Goal: Transaction & Acquisition: Purchase product/service

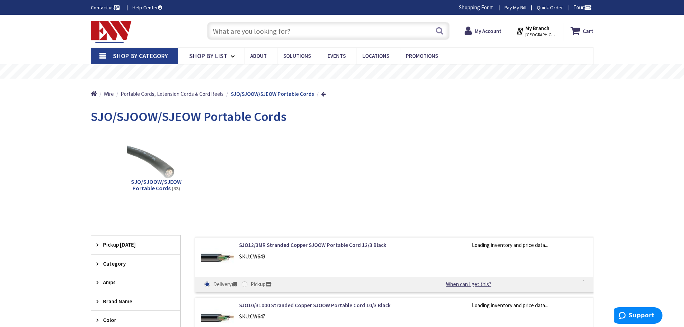
type input "[GEOGRAPHIC_DATA], [PERSON_NAME] 180 St. bet. [PERSON_NAME][GEOGRAPHIC_DATA] an…"
click at [373, 27] on input "text" at bounding box center [328, 31] width 243 height 18
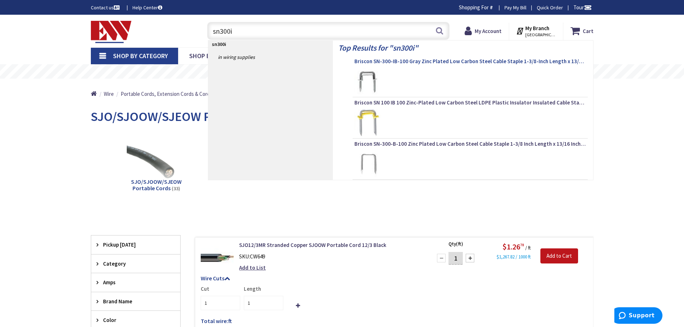
type input "sn300i"
click at [479, 59] on span "Briscon SN-300-IB-100 Gray Zinc Plated Low Carbon Steel Cable Staple 1-3/8-Inch…" at bounding box center [471, 61] width 232 height 7
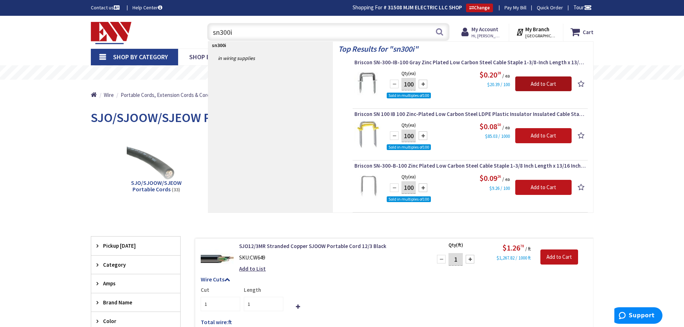
click at [535, 82] on input "Add to Cart" at bounding box center [544, 84] width 56 height 15
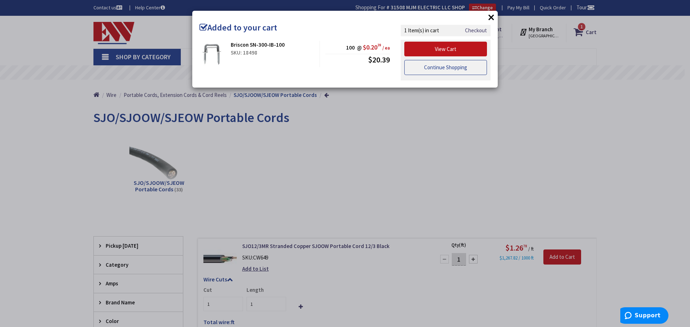
click at [450, 68] on link "Continue Shopping" at bounding box center [445, 67] width 83 height 15
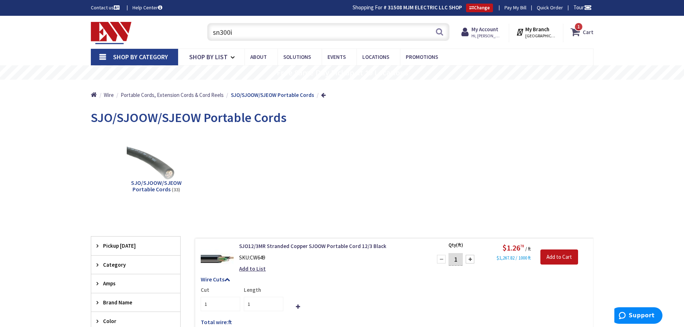
click at [586, 29] on strong "Cart" at bounding box center [588, 32] width 11 height 13
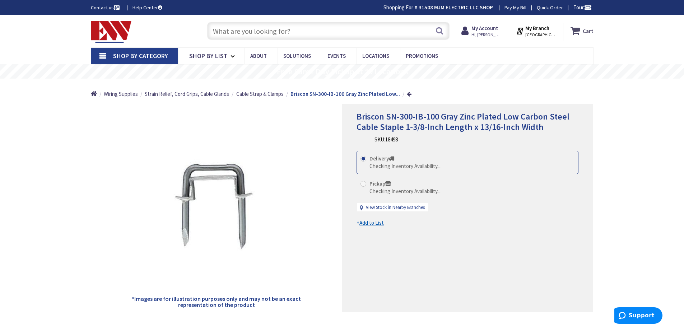
click at [589, 29] on strong "Cart" at bounding box center [588, 30] width 11 height 13
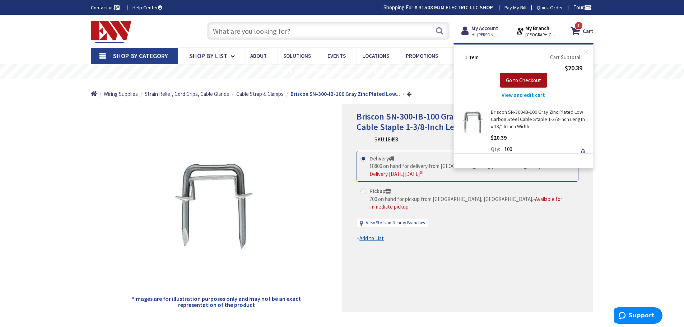
click at [539, 77] on span "Go to Checkout" at bounding box center [523, 80] width 35 height 7
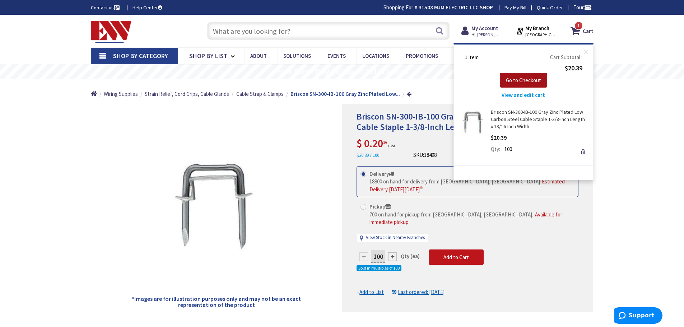
click at [532, 81] on span "Go to Checkout" at bounding box center [523, 80] width 35 height 7
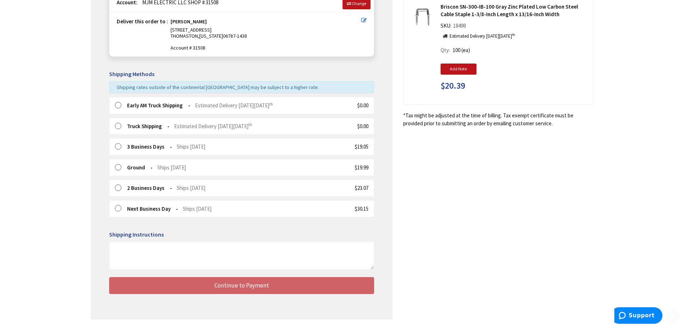
scroll to position [136, 0]
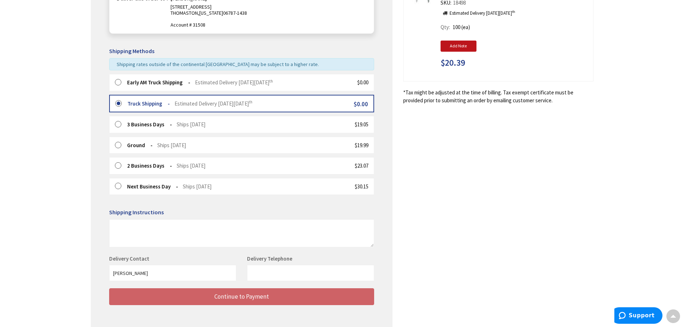
click at [119, 82] on label at bounding box center [120, 82] width 11 height 7
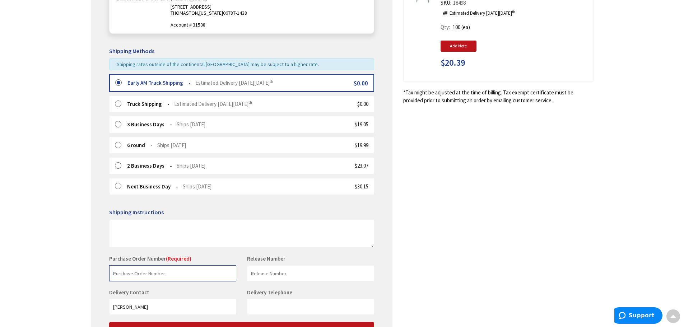
click at [198, 273] on input "text" at bounding box center [172, 274] width 127 height 16
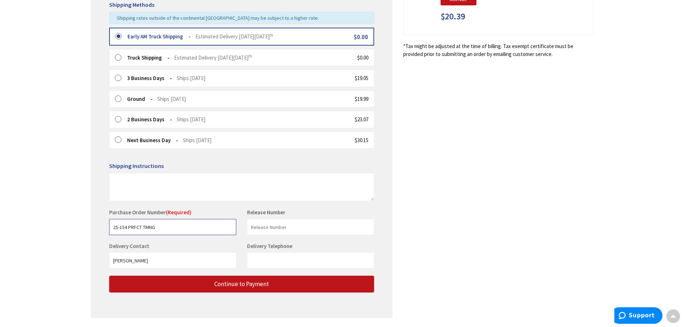
scroll to position [204, 0]
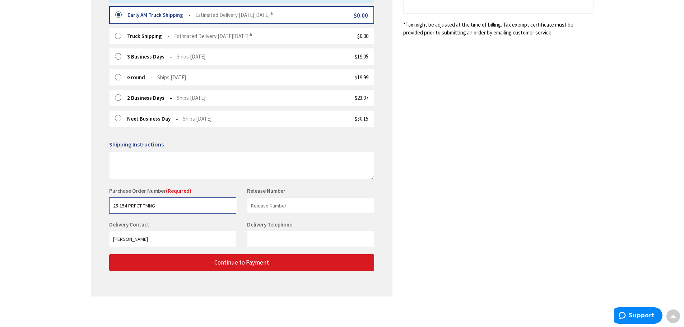
type input "25-154 PRFCT TMNG"
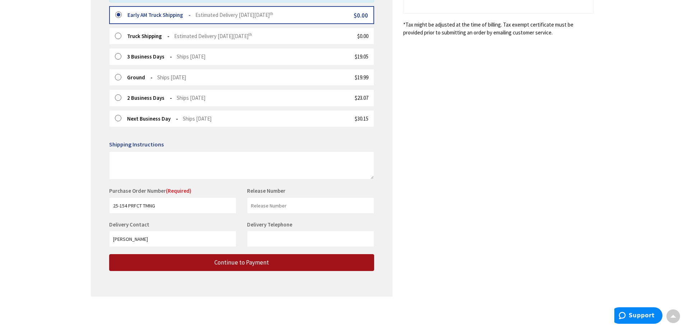
click at [243, 261] on span "Continue to Payment" at bounding box center [242, 263] width 55 height 8
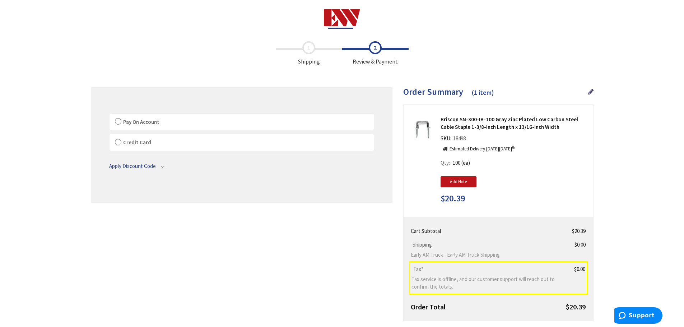
click at [116, 119] on label "Pay On Account" at bounding box center [242, 122] width 264 height 17
click at [110, 115] on input "Pay On Account" at bounding box center [110, 115] width 0 height 0
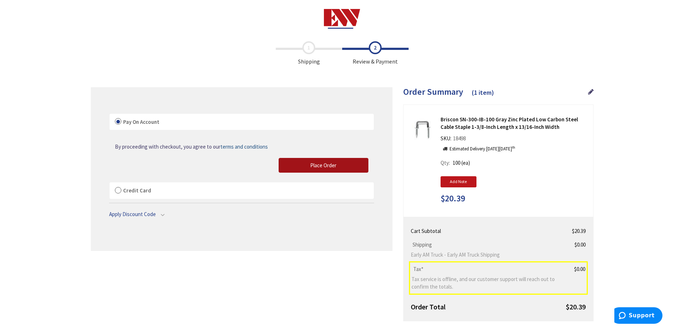
click at [322, 162] on span "Place Order" at bounding box center [323, 165] width 26 height 7
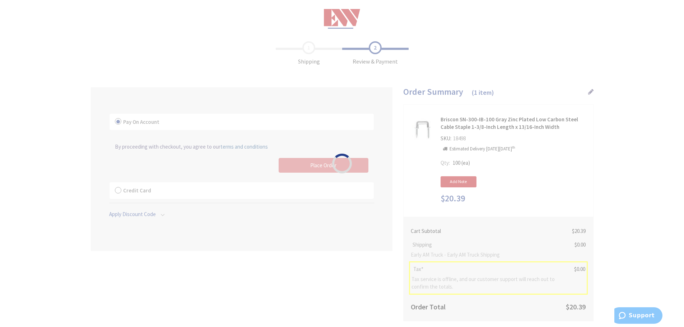
click at [317, 165] on div "Please wait..." at bounding box center [342, 163] width 684 height 327
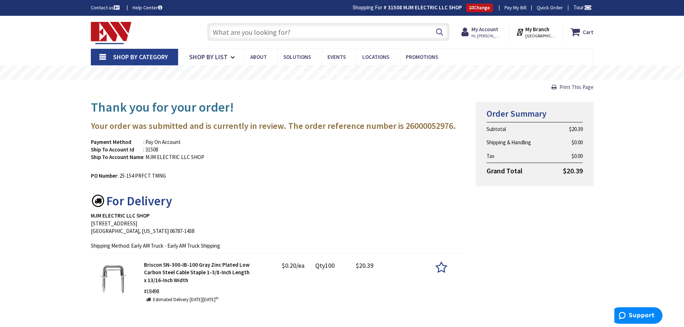
click at [269, 35] on input "text" at bounding box center [328, 32] width 243 height 18
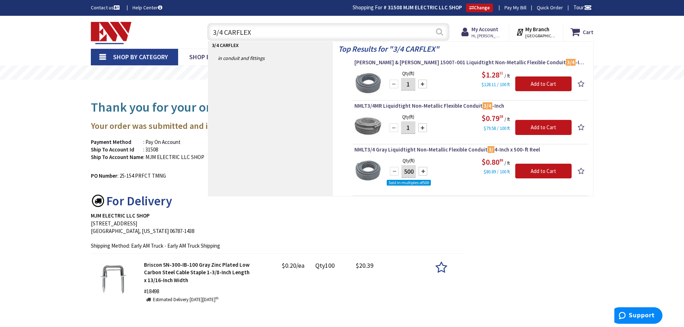
type input "3/4 CARFLEX"
click at [441, 29] on button "Search" at bounding box center [439, 32] width 9 height 16
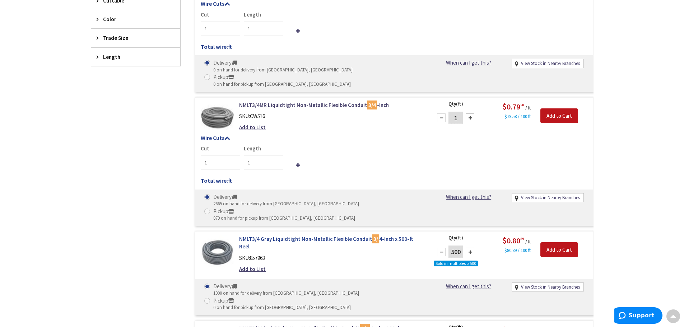
scroll to position [220, 0]
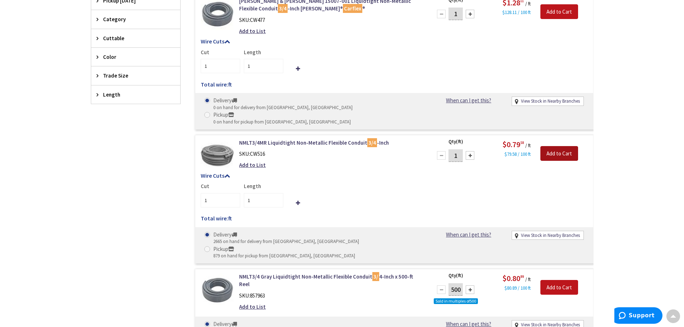
drag, startPoint x: 564, startPoint y: 141, endPoint x: 355, endPoint y: 39, distance: 231.9
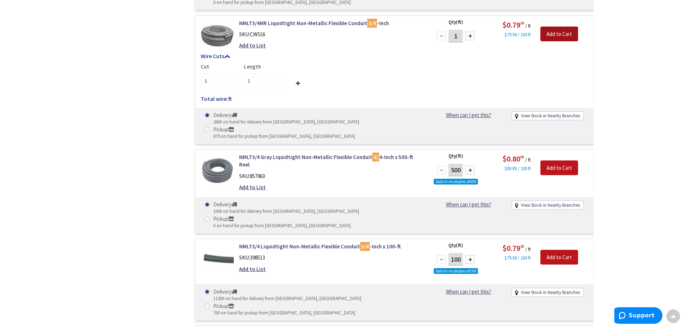
scroll to position [400, 0]
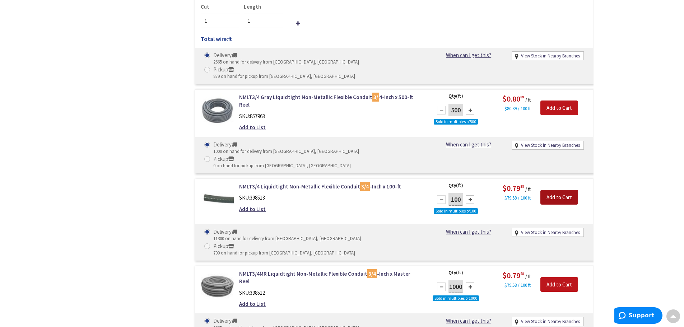
click at [568, 190] on input "Add to Cart" at bounding box center [560, 197] width 38 height 15
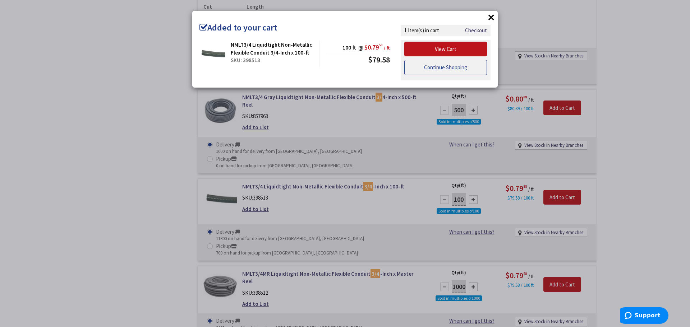
click at [418, 64] on link "Continue Shopping" at bounding box center [445, 67] width 83 height 15
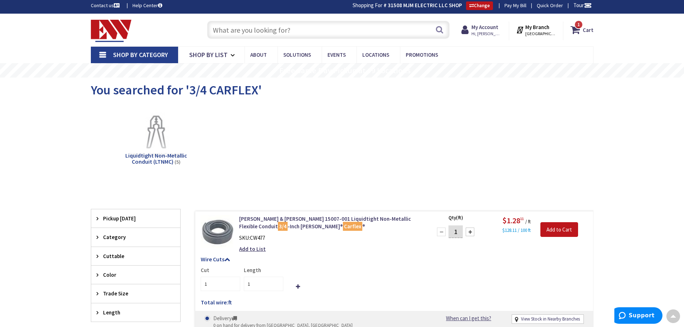
scroll to position [0, 0]
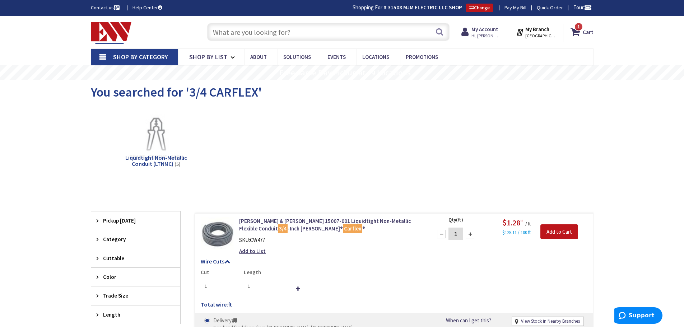
click at [312, 33] on input "text" at bounding box center [328, 32] width 243 height 18
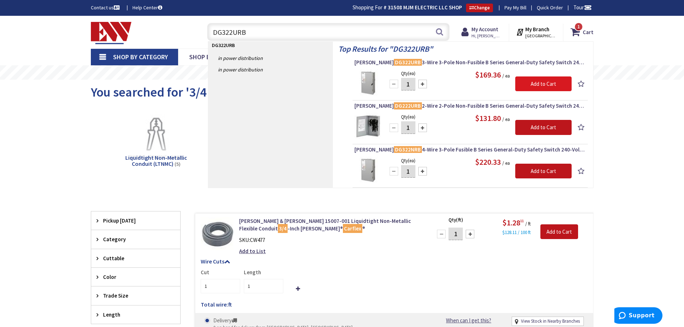
type input "DG322URB"
click at [536, 83] on input "Add to Cart" at bounding box center [544, 84] width 56 height 15
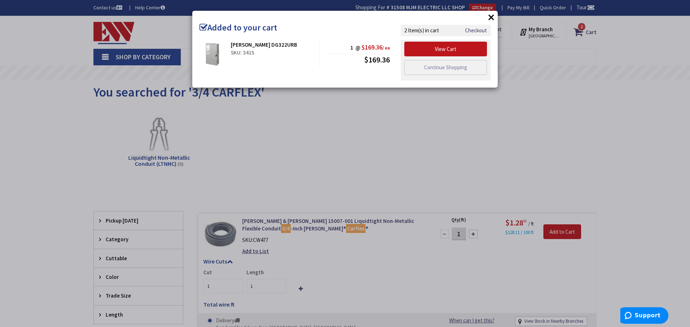
click at [591, 31] on div "× Added to your cart Eaton DG322URB SKU: 3415 1 @ $169.36 / ea $169.36" at bounding box center [345, 163] width 690 height 327
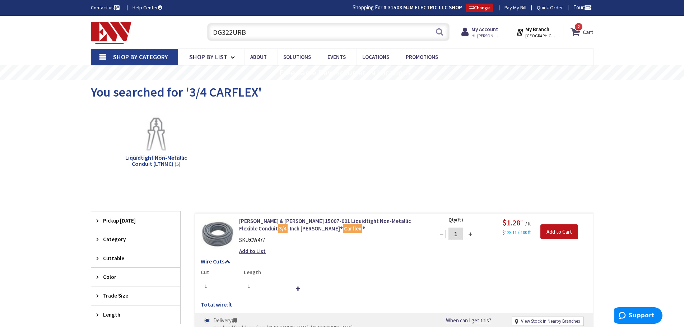
click at [587, 33] on strong "Cart" at bounding box center [588, 32] width 11 height 13
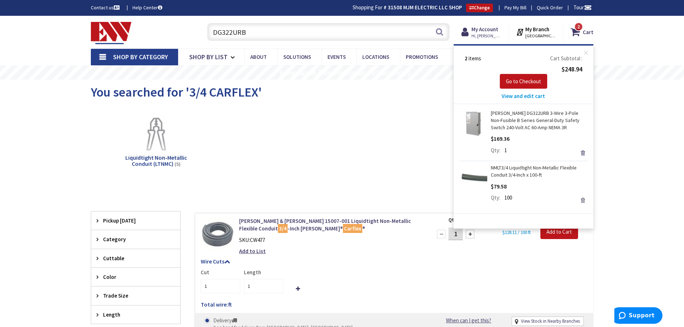
click at [581, 198] on link "Remove" at bounding box center [583, 200] width 10 height 10
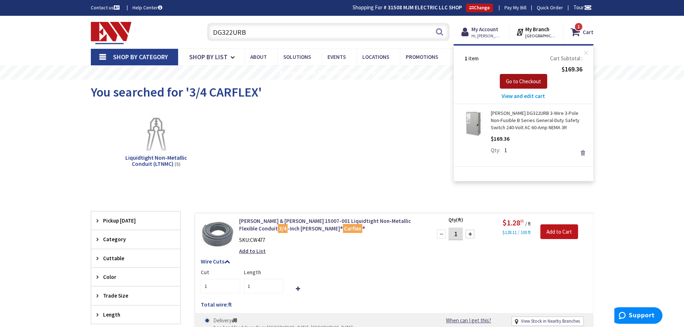
click at [507, 81] on span "Go to Checkout" at bounding box center [523, 81] width 35 height 7
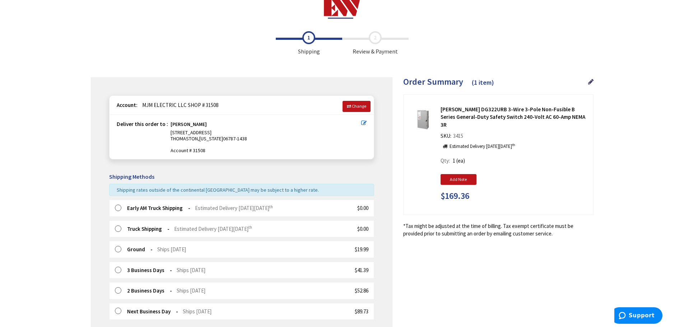
scroll to position [108, 0]
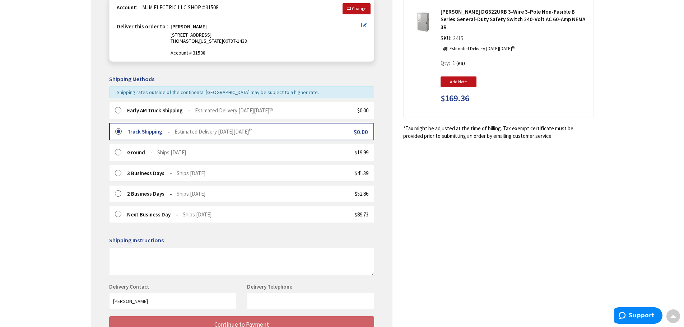
click at [120, 110] on label at bounding box center [120, 110] width 11 height 7
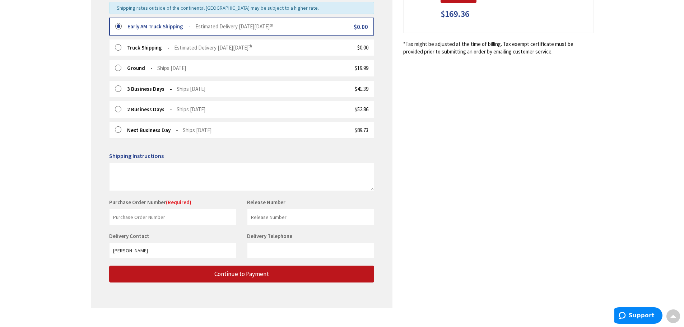
scroll to position [204, 0]
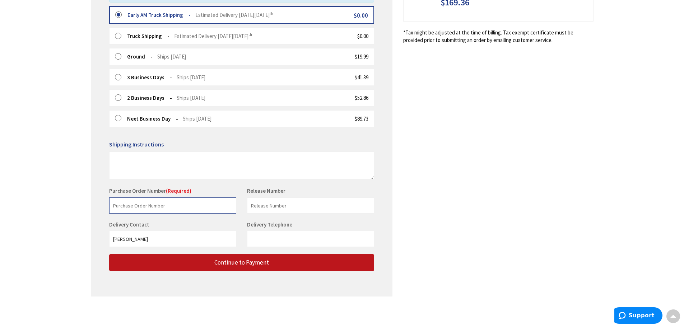
click at [189, 205] on input "text" at bounding box center [172, 206] width 127 height 16
type input "25-128 FHFB TRRNGTN"
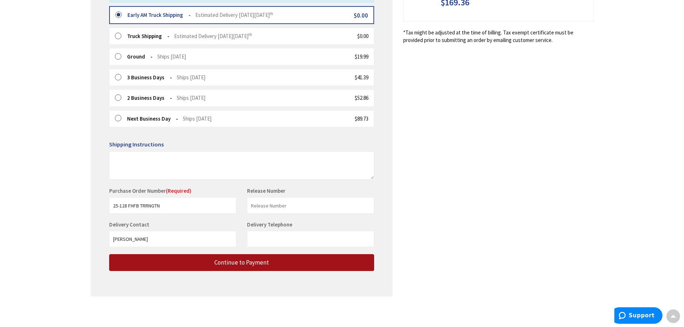
click at [262, 263] on span "Continue to Payment" at bounding box center [242, 263] width 55 height 8
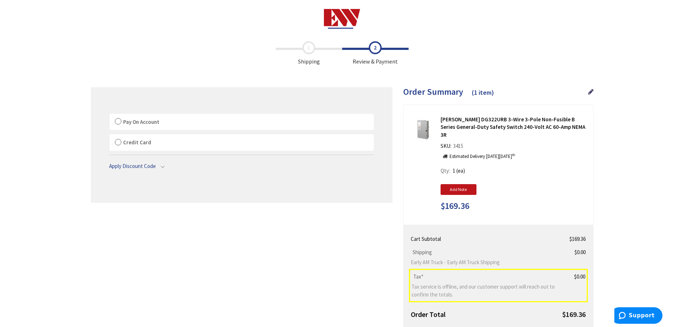
click at [120, 121] on label "Pay On Account" at bounding box center [242, 122] width 264 height 17
click at [119, 121] on label "Pay On Account" at bounding box center [242, 122] width 264 height 17
click at [110, 115] on input "Pay On Account" at bounding box center [110, 115] width 0 height 0
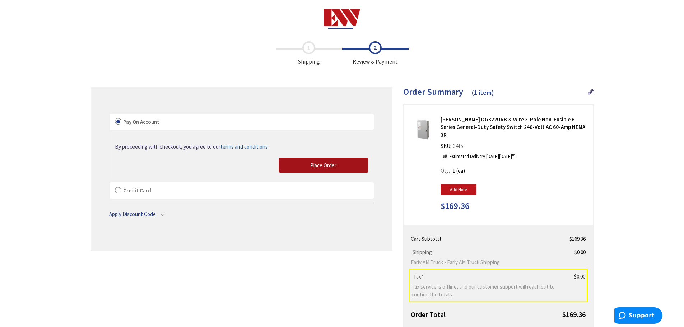
drag, startPoint x: 313, startPoint y: 164, endPoint x: 690, endPoint y: 132, distance: 377.9
click at [313, 164] on span "Place Order" at bounding box center [323, 165] width 26 height 7
